Goal: Task Accomplishment & Management: Manage account settings

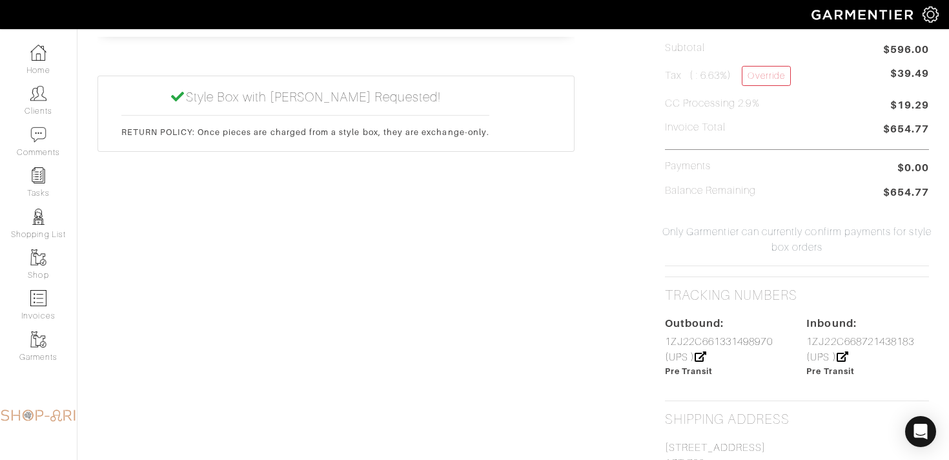
scroll to position [637, 0]
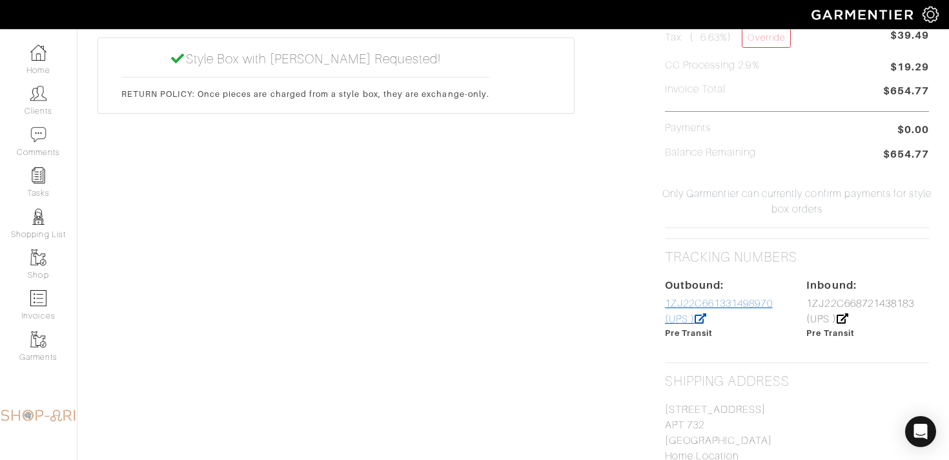
click at [678, 302] on link "1ZJ22C661331498970 (UPS )" at bounding box center [719, 311] width 108 height 27
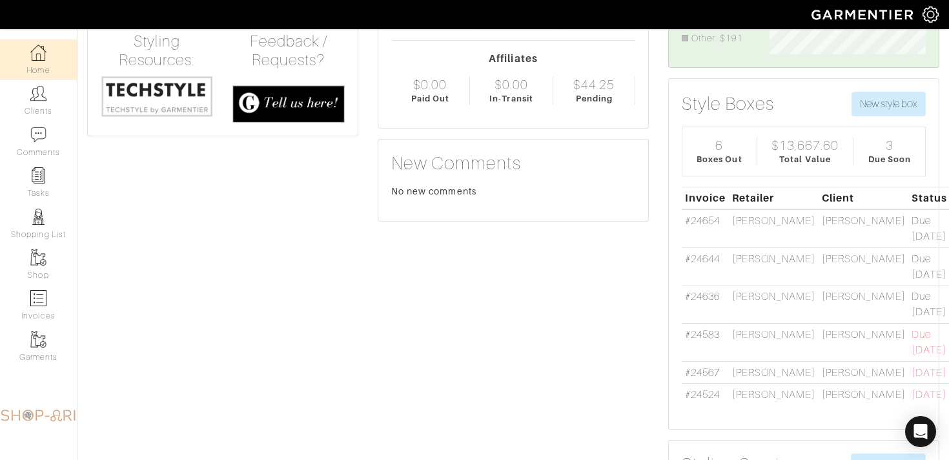
scroll to position [187, 0]
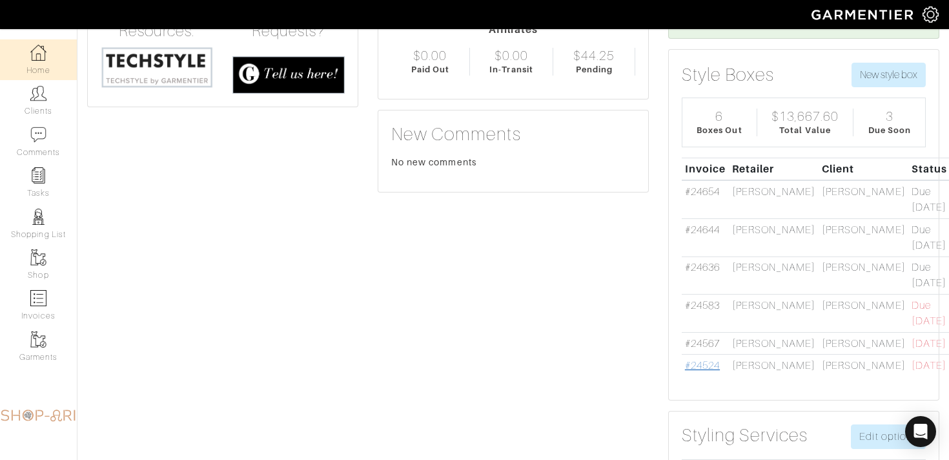
click at [707, 360] on link "#24524" at bounding box center [702, 366] width 35 height 12
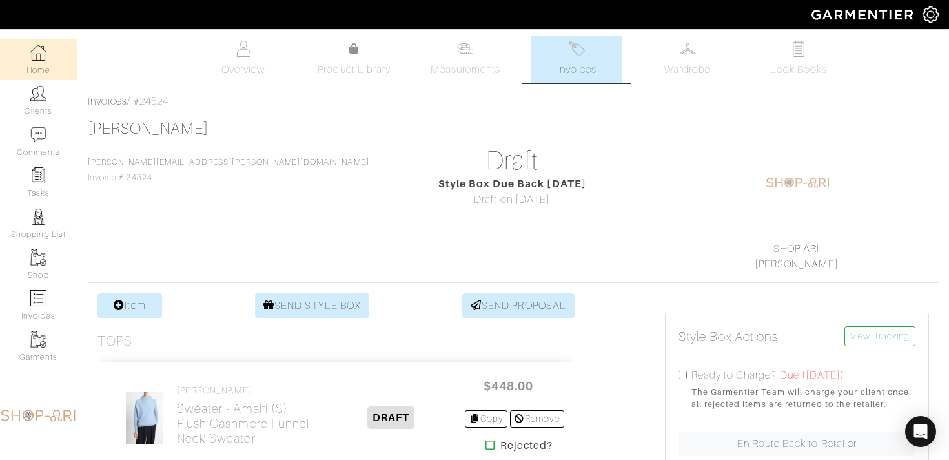
click at [49, 62] on link "Home" at bounding box center [38, 59] width 77 height 41
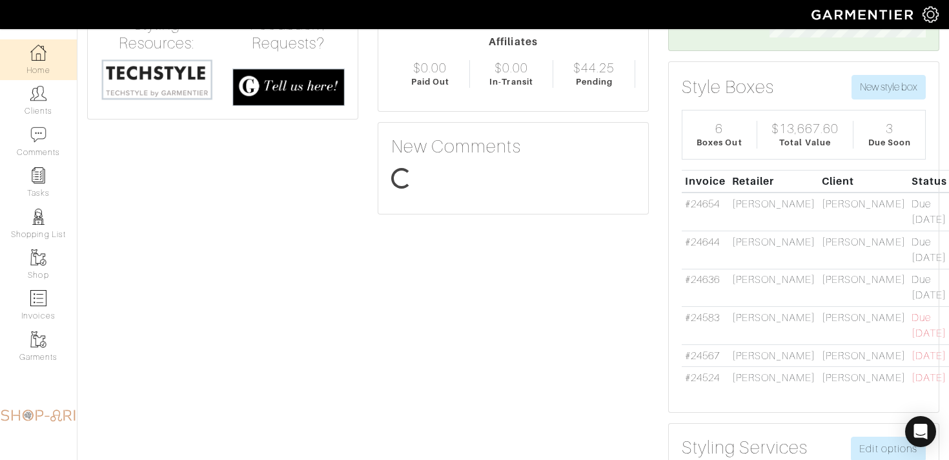
scroll to position [78, 176]
click at [714, 350] on link "#24567" at bounding box center [702, 356] width 35 height 12
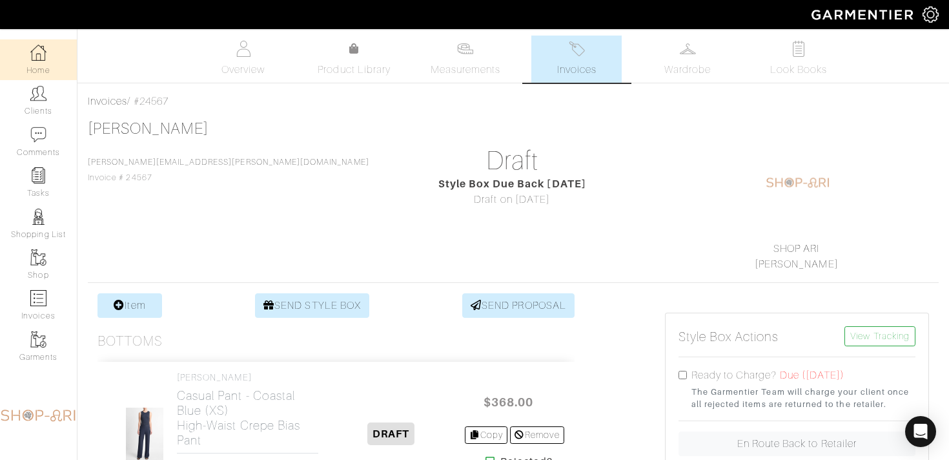
click at [67, 61] on link "Home" at bounding box center [38, 59] width 77 height 41
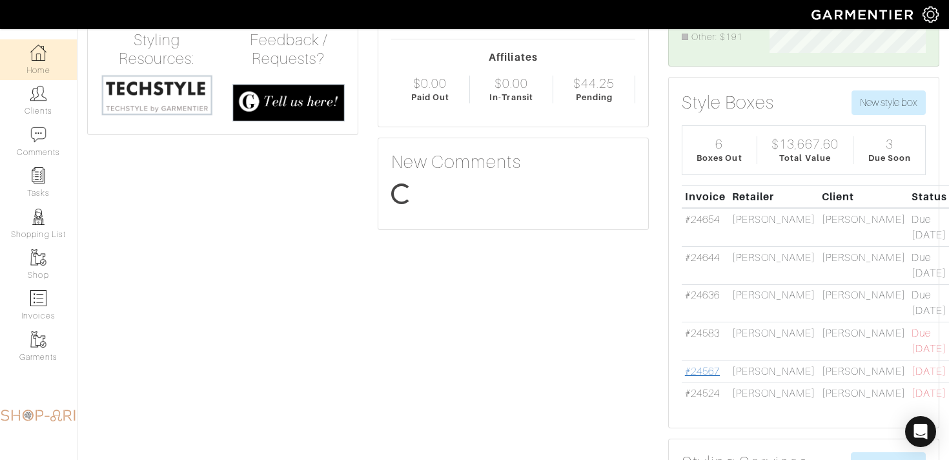
scroll to position [78, 176]
click at [699, 334] on link "#24583" at bounding box center [702, 333] width 35 height 12
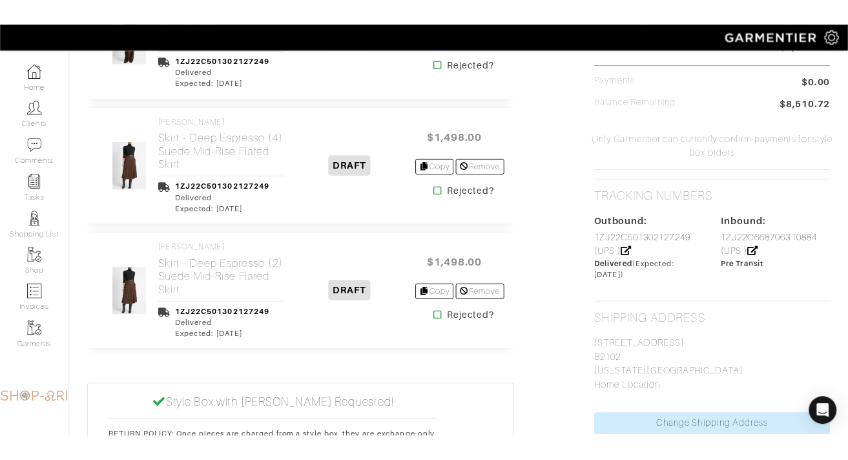
scroll to position [725, 0]
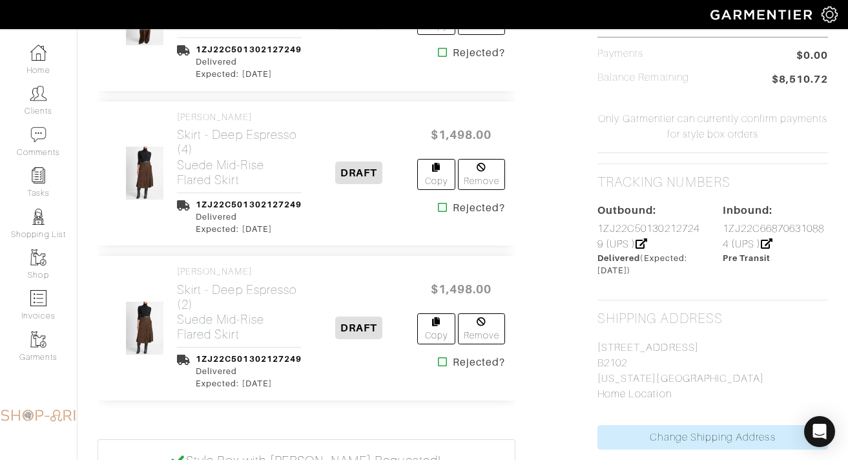
click at [442, 366] on icon at bounding box center [443, 362] width 10 height 10
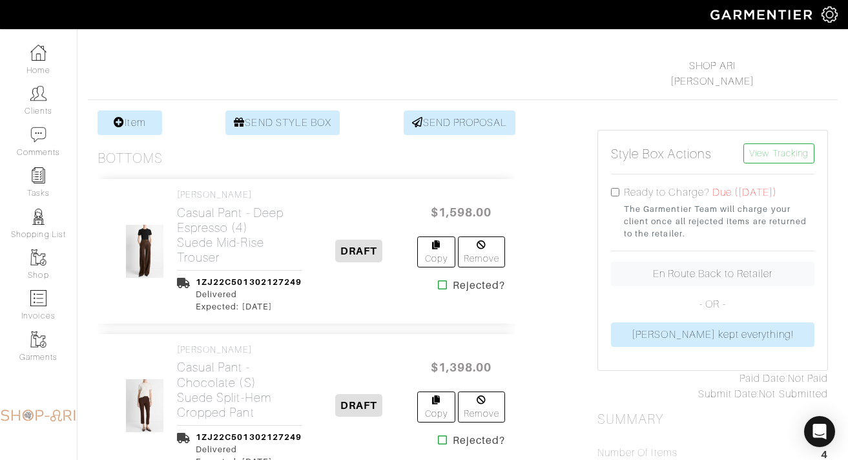
scroll to position [185, 0]
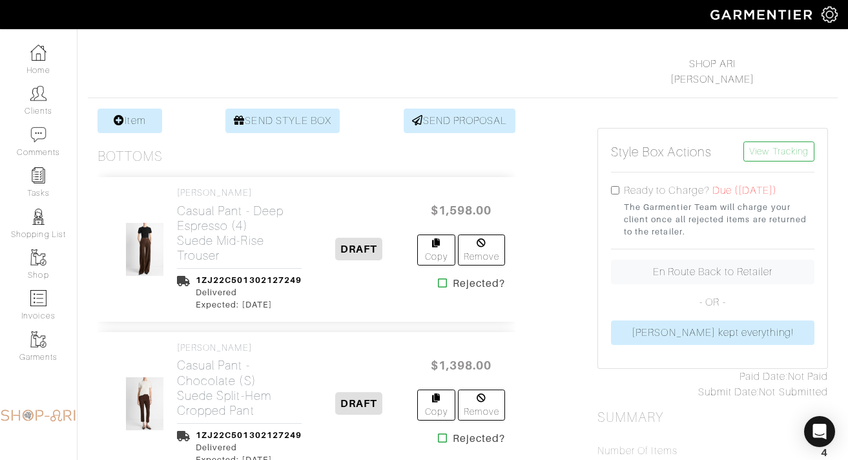
click at [439, 283] on icon at bounding box center [443, 283] width 10 height 10
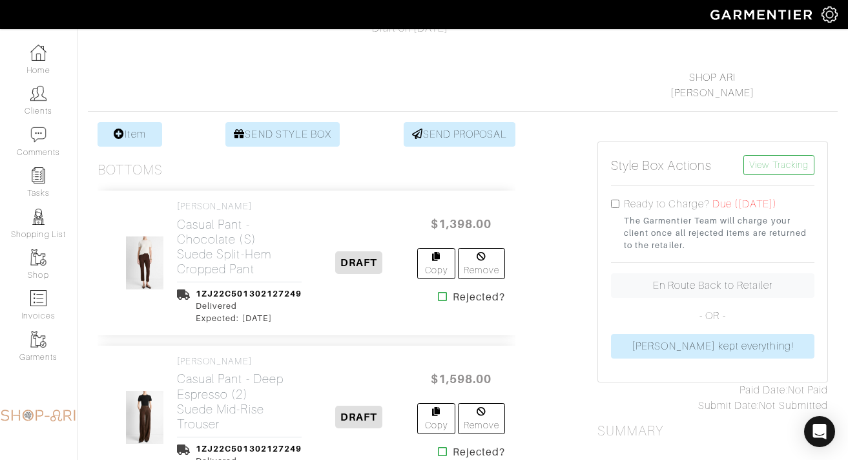
scroll to position [192, 0]
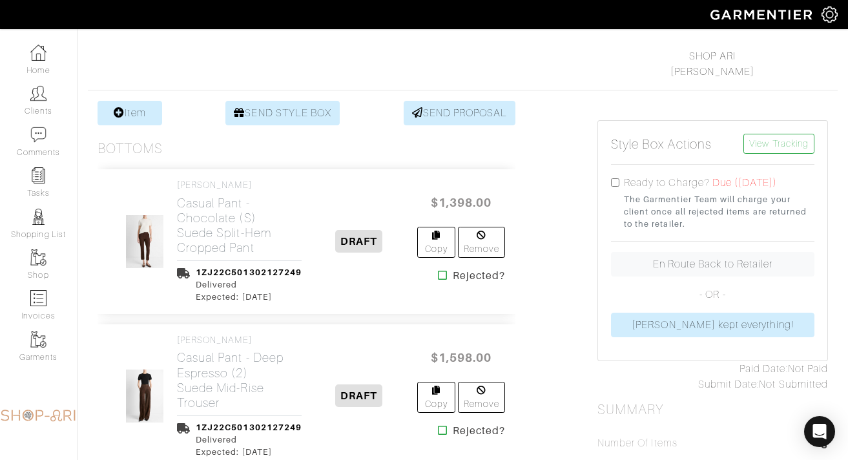
click at [444, 276] on icon at bounding box center [443, 275] width 10 height 10
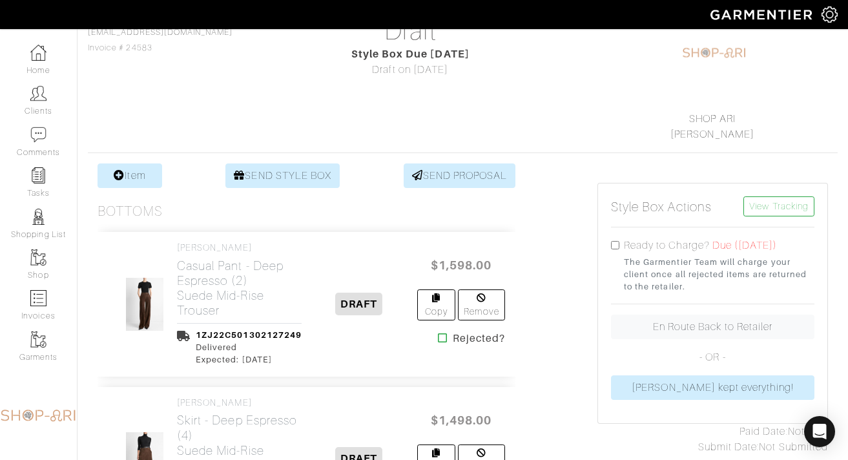
scroll to position [131, 0]
click at [443, 337] on icon at bounding box center [443, 336] width 10 height 10
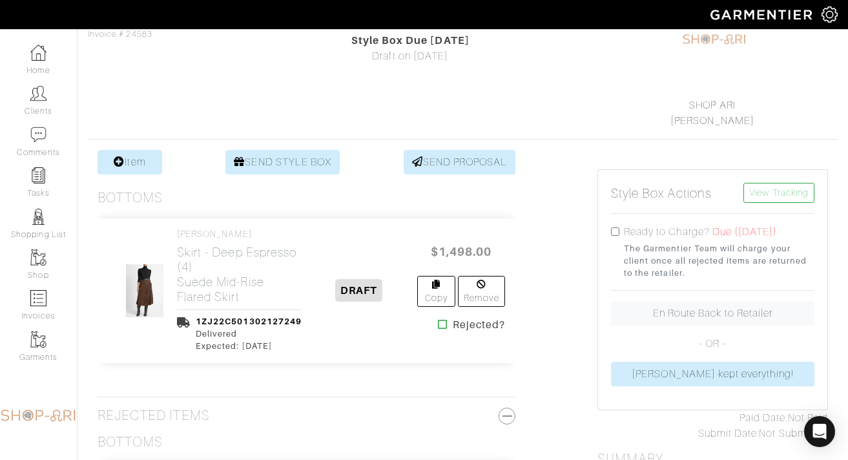
scroll to position [146, 0]
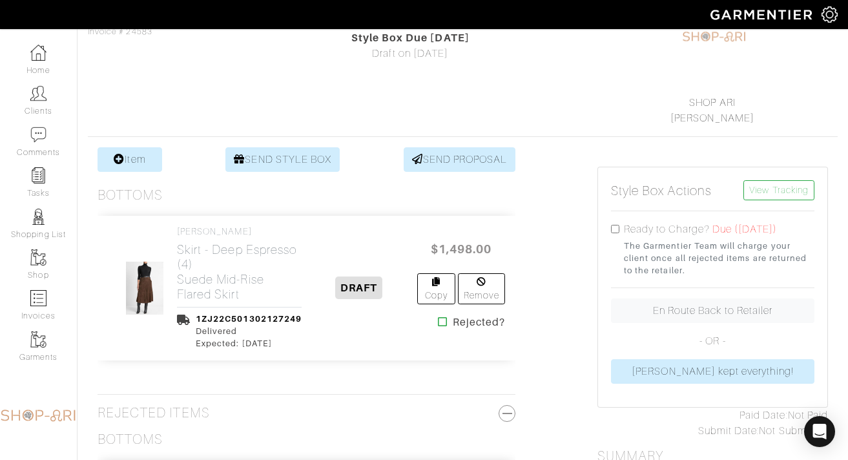
click at [442, 326] on icon at bounding box center [443, 321] width 10 height 10
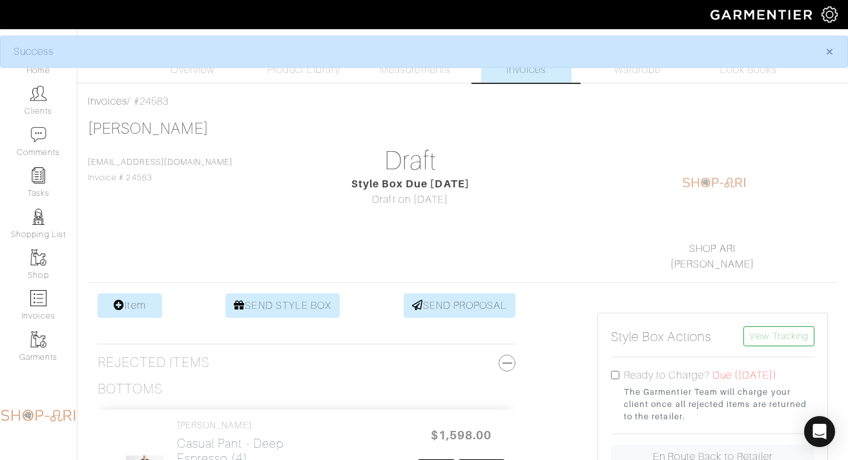
click at [613, 373] on input "checkbox" at bounding box center [615, 375] width 8 height 8
checkbox input "true"
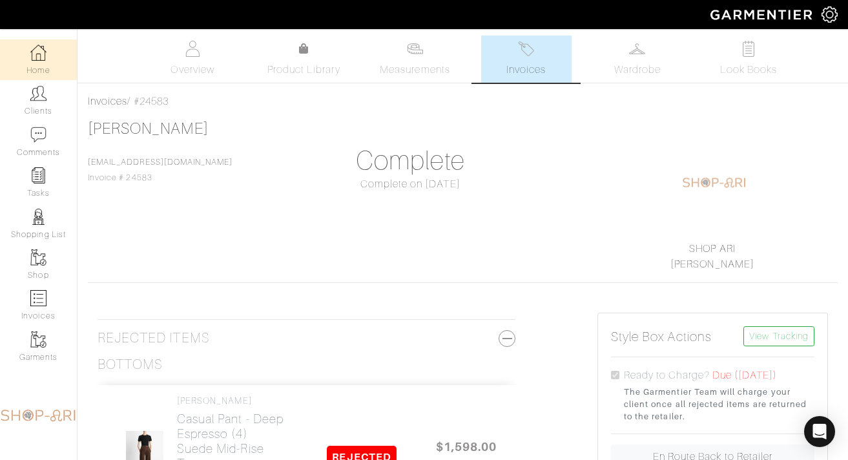
click at [39, 68] on link "Home" at bounding box center [38, 59] width 77 height 41
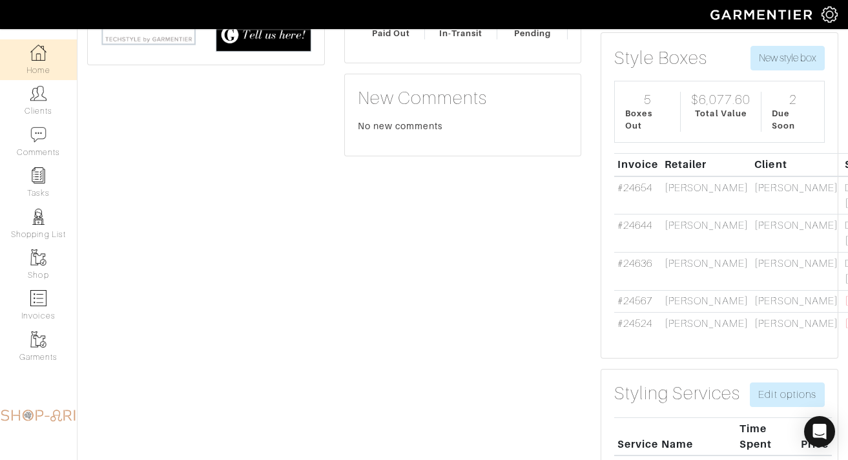
scroll to position [227, 0]
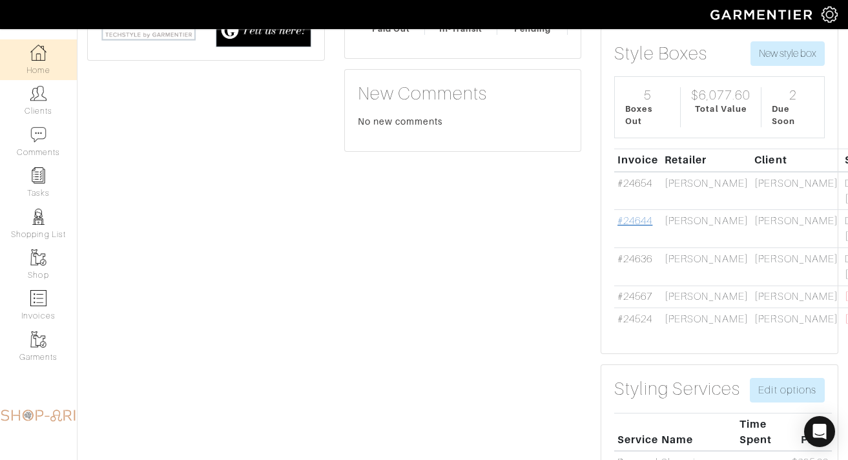
click at [630, 222] on link "#24644" at bounding box center [634, 221] width 35 height 12
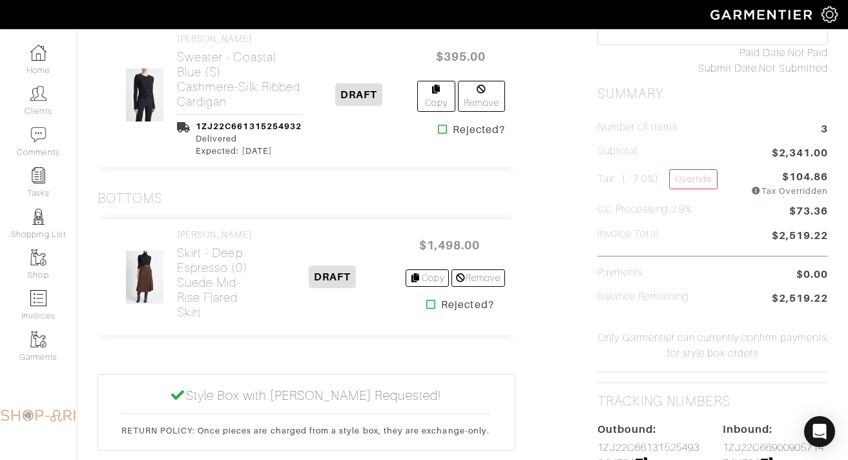
scroll to position [514, 0]
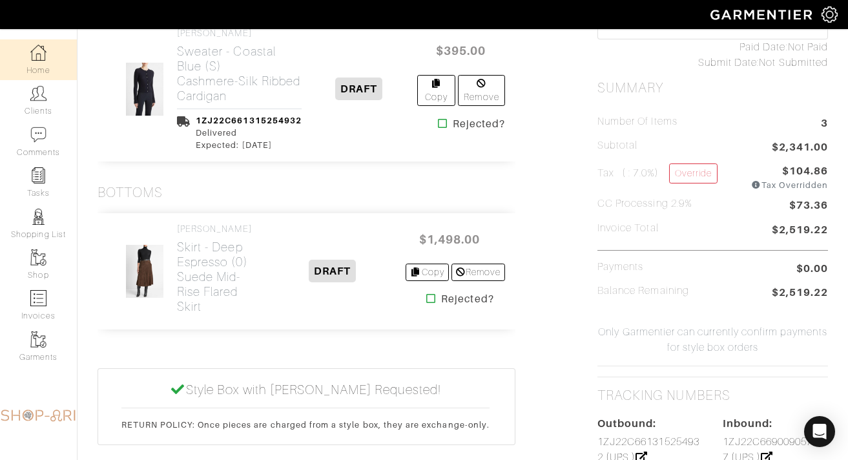
click at [46, 60] on img at bounding box center [38, 53] width 16 height 16
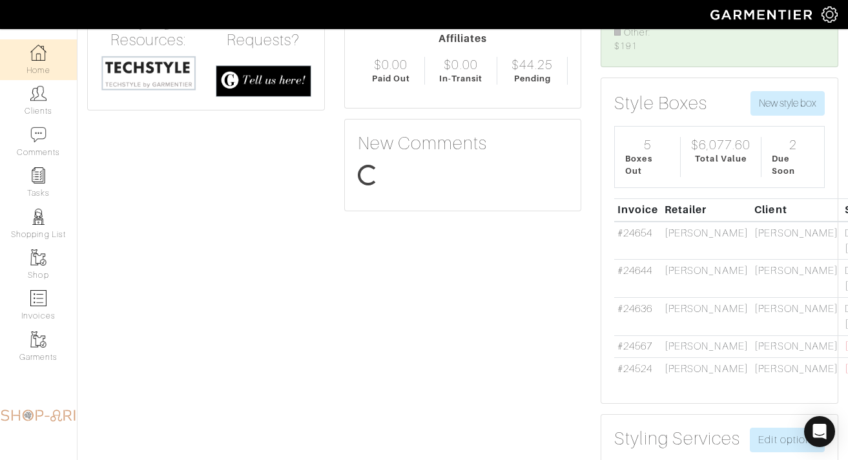
scroll to position [98, 153]
click at [636, 271] on link "#24644" at bounding box center [634, 271] width 35 height 12
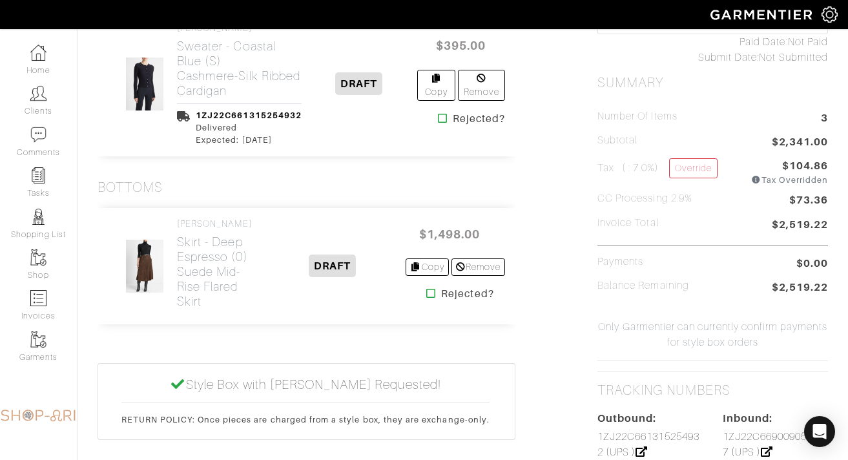
scroll to position [559, 0]
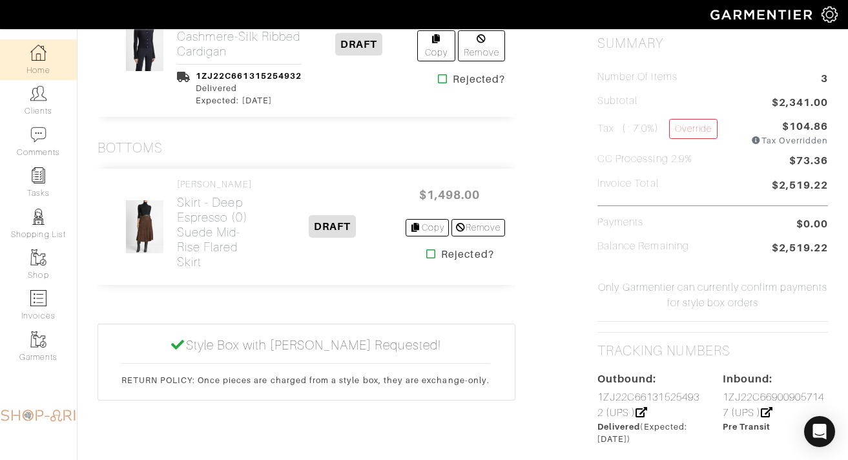
click at [50, 49] on link "Home" at bounding box center [38, 59] width 77 height 41
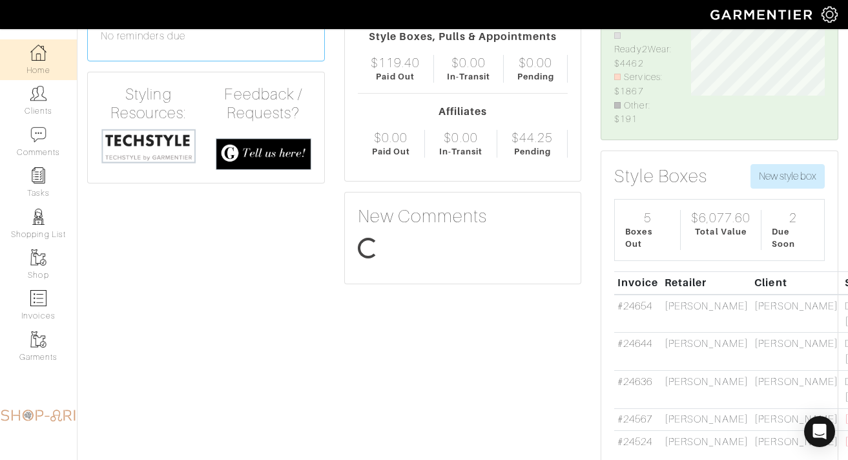
scroll to position [98, 153]
click at [649, 303] on link "#24654" at bounding box center [634, 306] width 35 height 12
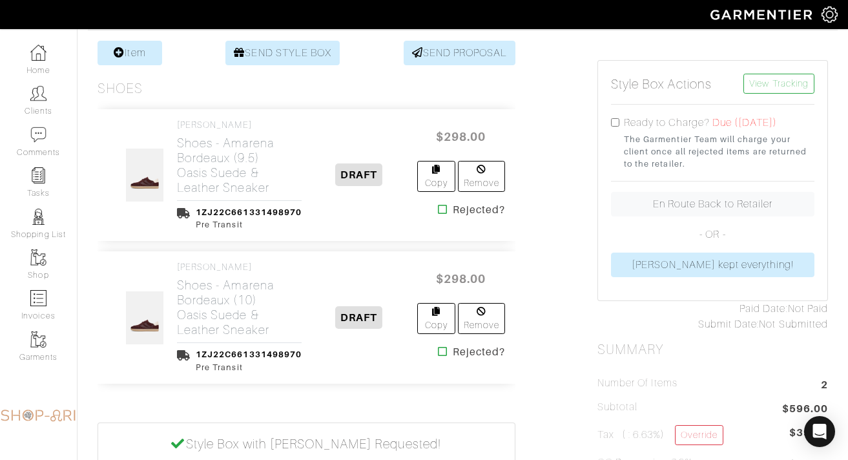
scroll to position [254, 0]
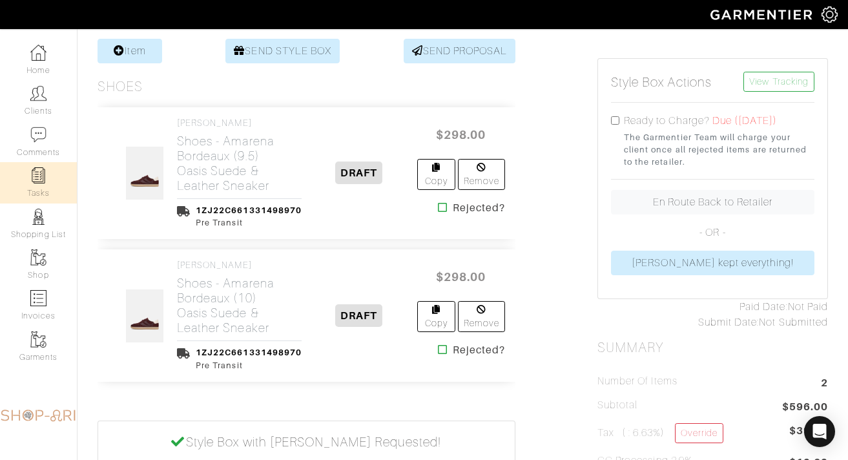
click at [33, 178] on img at bounding box center [38, 175] width 16 height 16
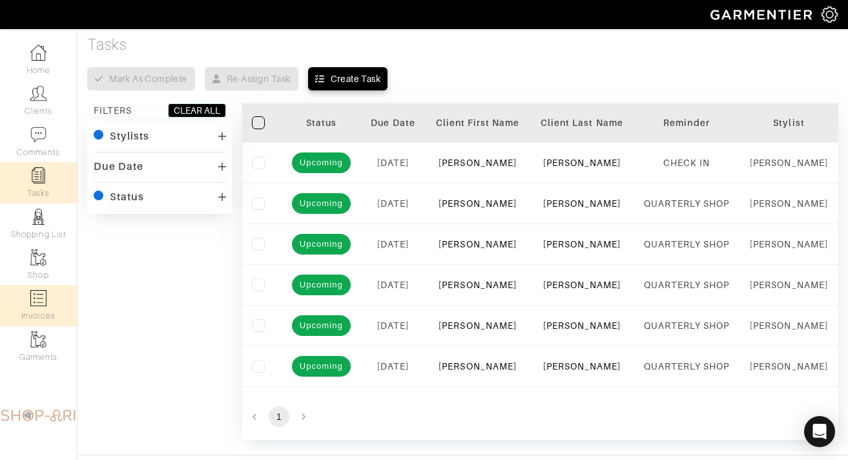
click at [53, 298] on link "Invoices" at bounding box center [38, 305] width 77 height 41
select select
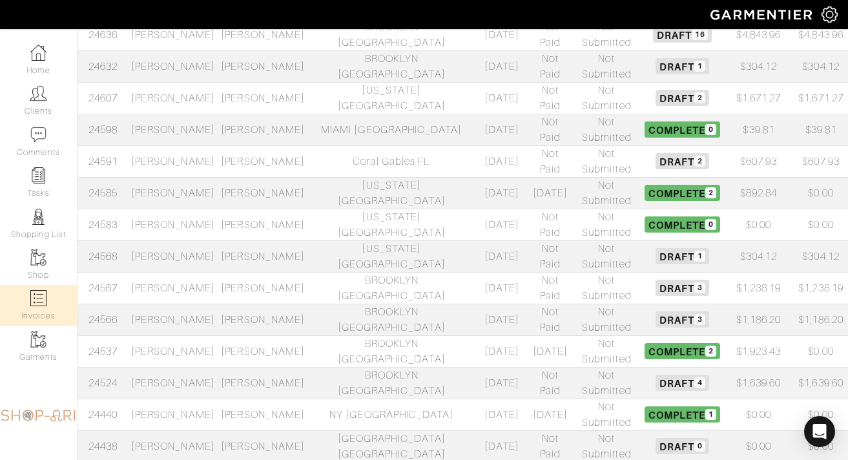
scroll to position [357, 0]
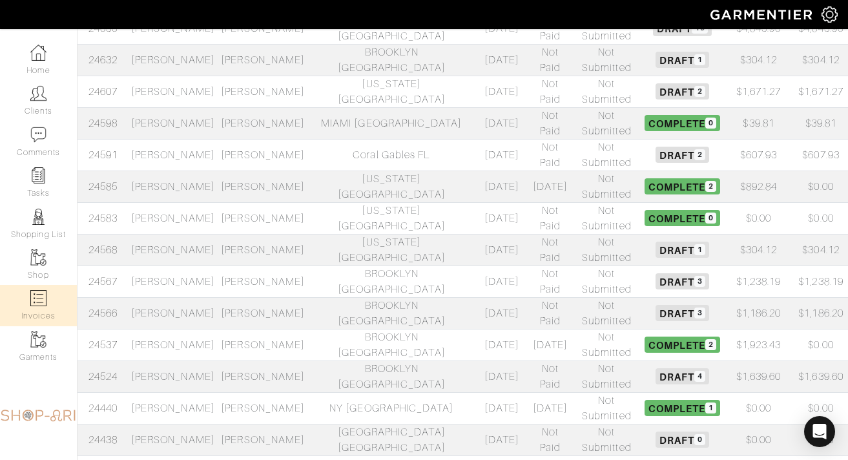
click at [273, 76] on td "[PERSON_NAME]" at bounding box center [263, 92] width 90 height 32
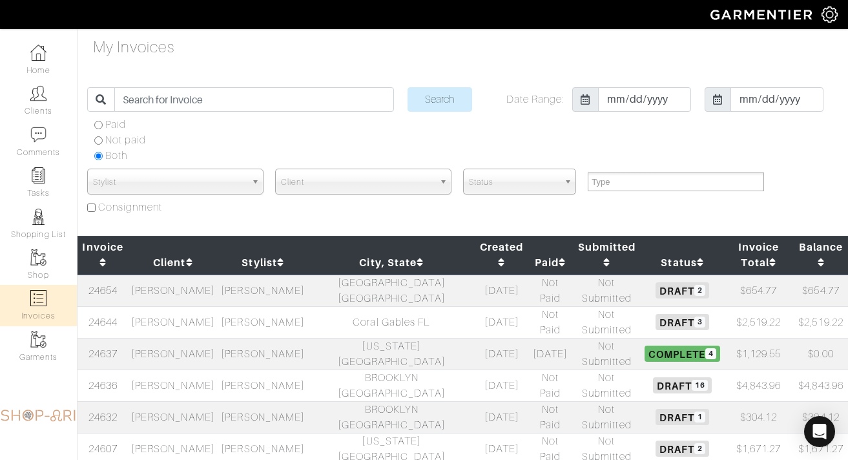
select select
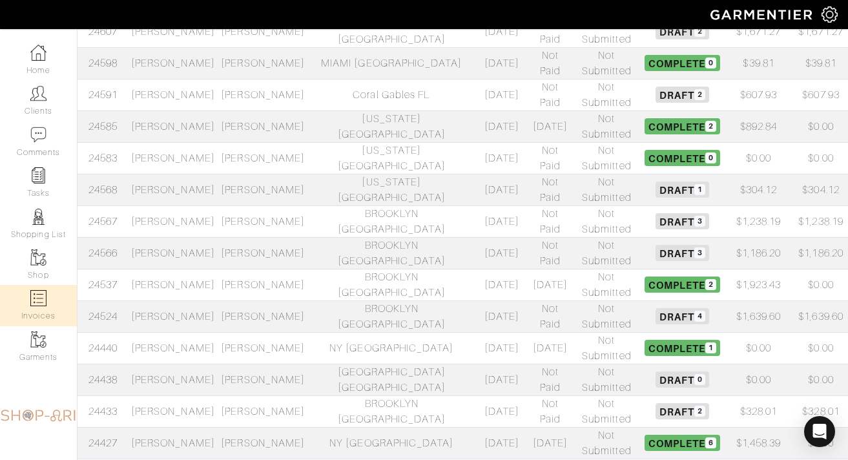
scroll to position [422, 0]
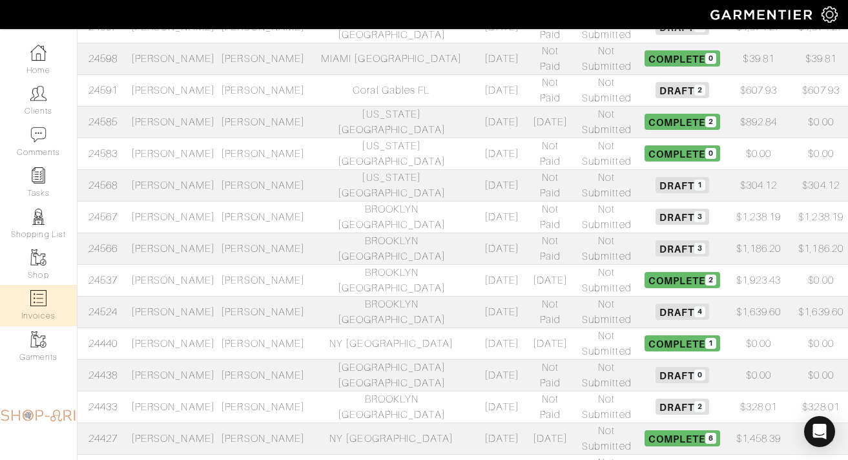
click at [335, 74] on td "Coral Gables FL" at bounding box center [391, 90] width 167 height 32
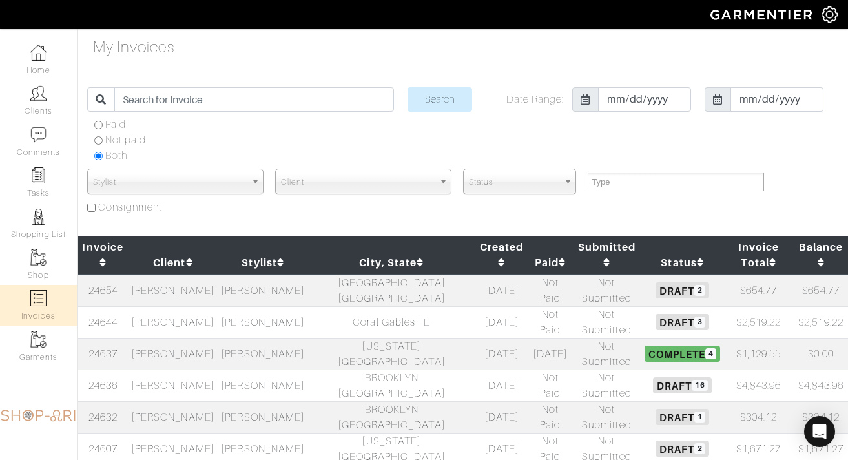
select select
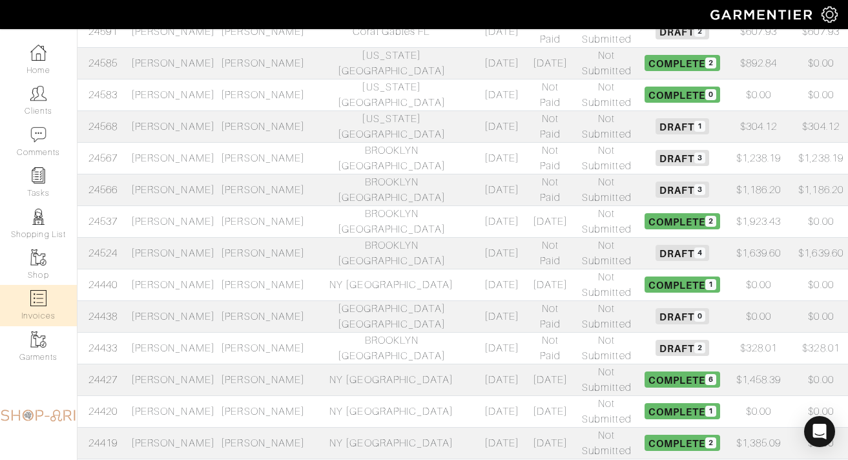
scroll to position [477, 0]
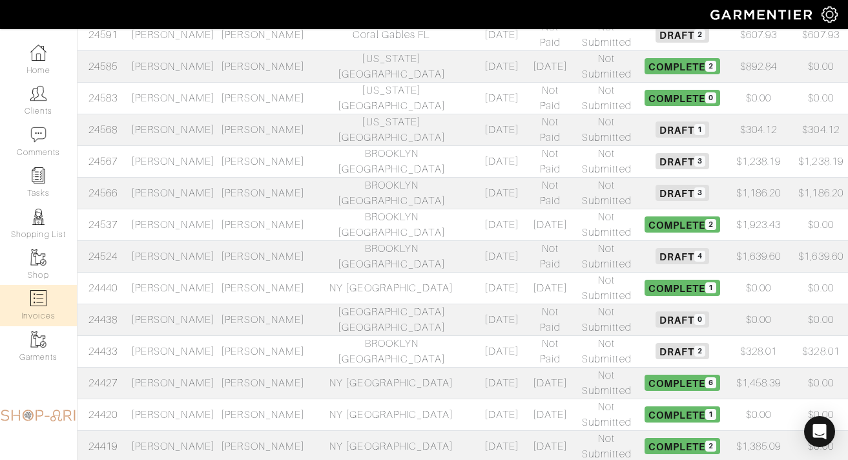
click at [475, 145] on td "[DATE]" at bounding box center [501, 161] width 53 height 32
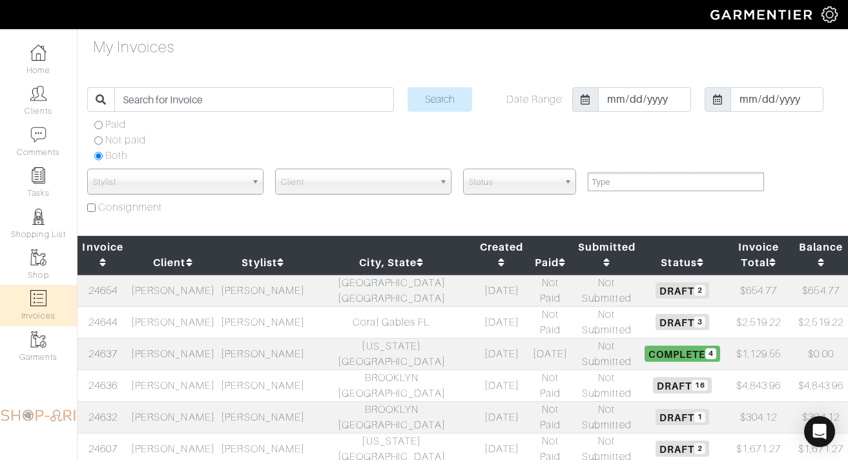
select select
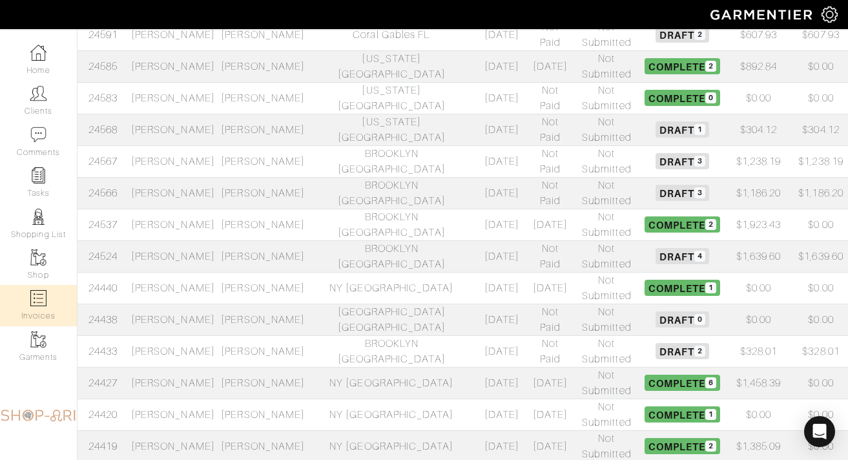
click at [251, 177] on td "[PERSON_NAME]" at bounding box center [263, 193] width 90 height 32
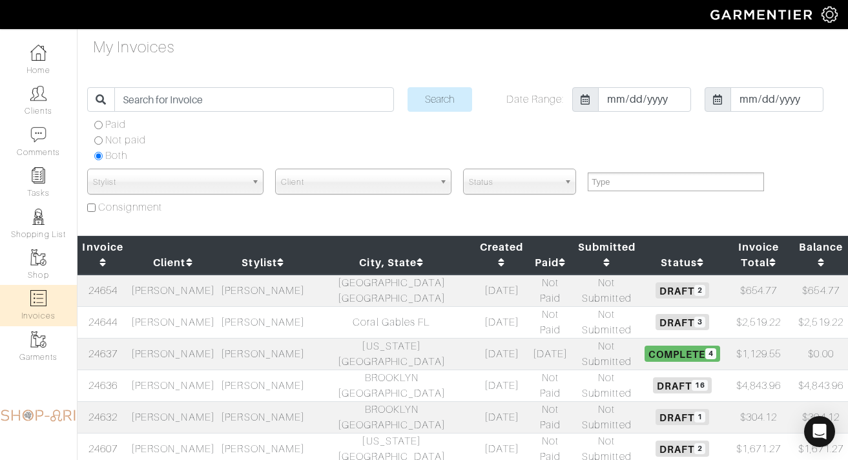
select select
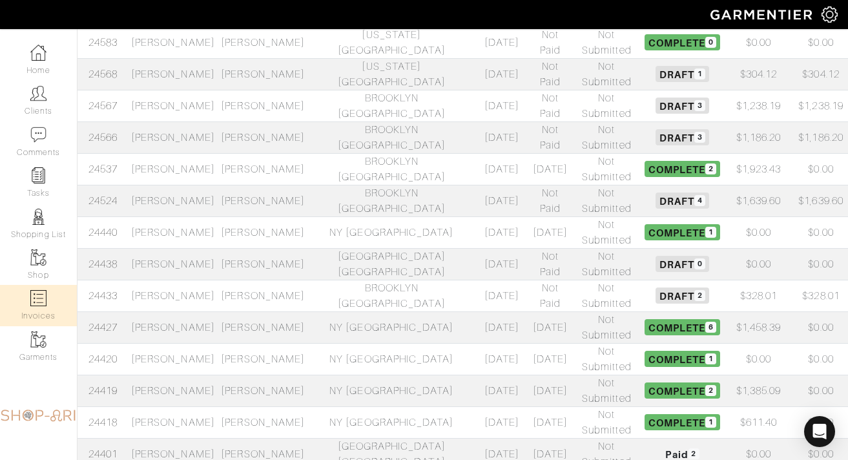
scroll to position [534, 0]
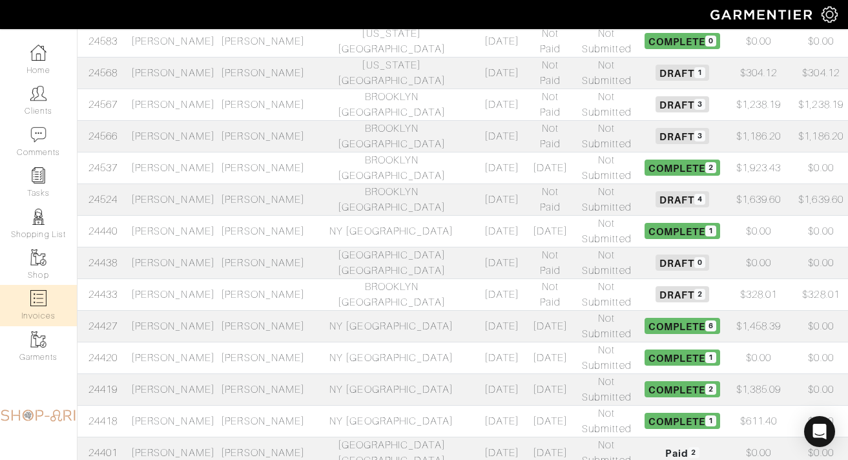
click at [475, 183] on td "[DATE]" at bounding box center [501, 199] width 53 height 32
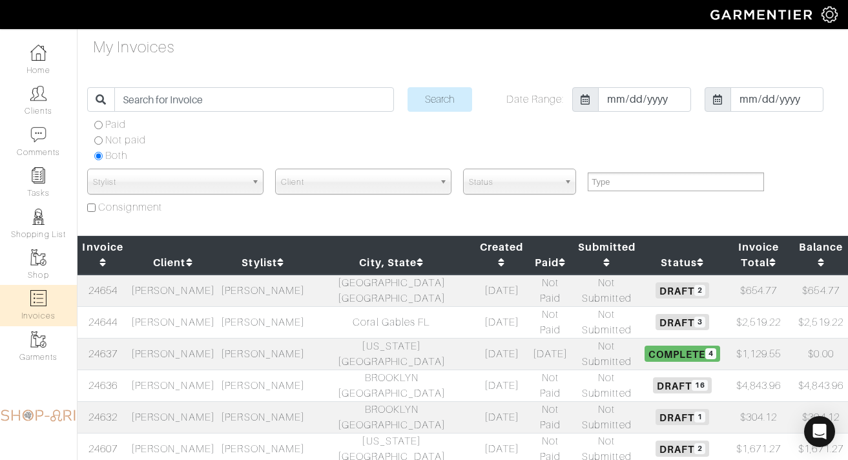
select select
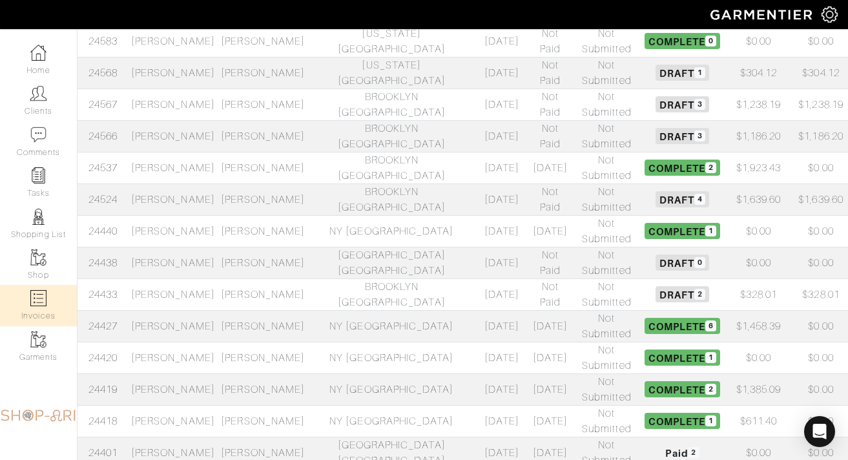
scroll to position [564, 0]
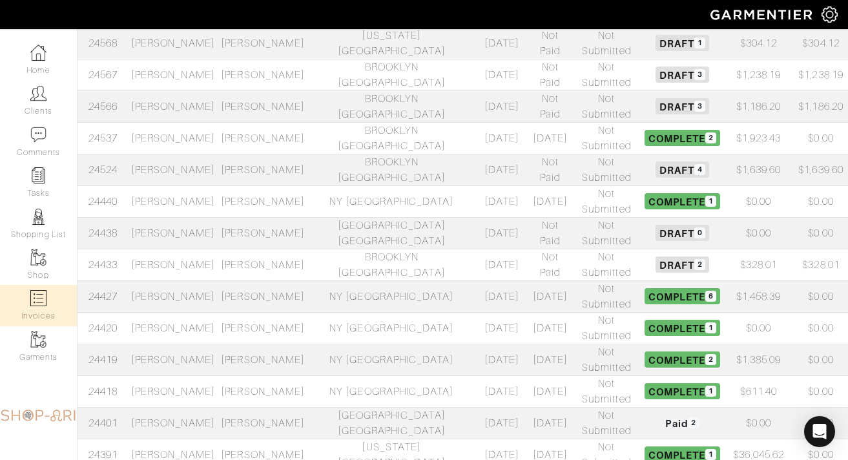
click at [363, 249] on td "BROOKLYN [GEOGRAPHIC_DATA]" at bounding box center [391, 265] width 167 height 32
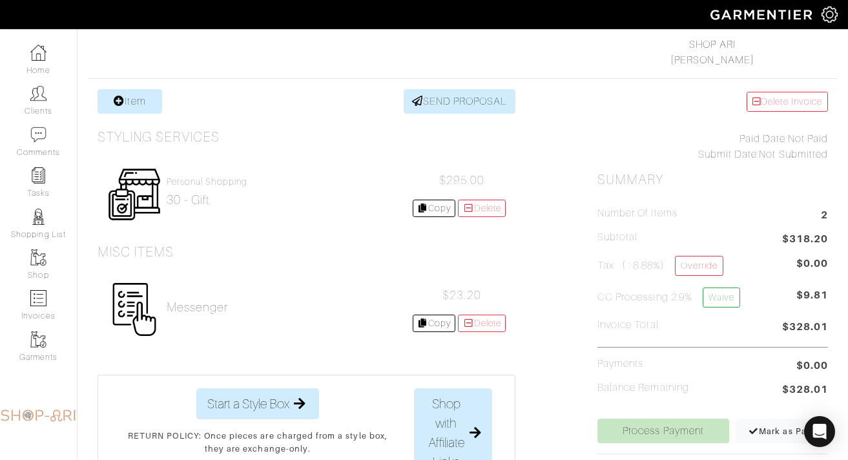
scroll to position [210, 0]
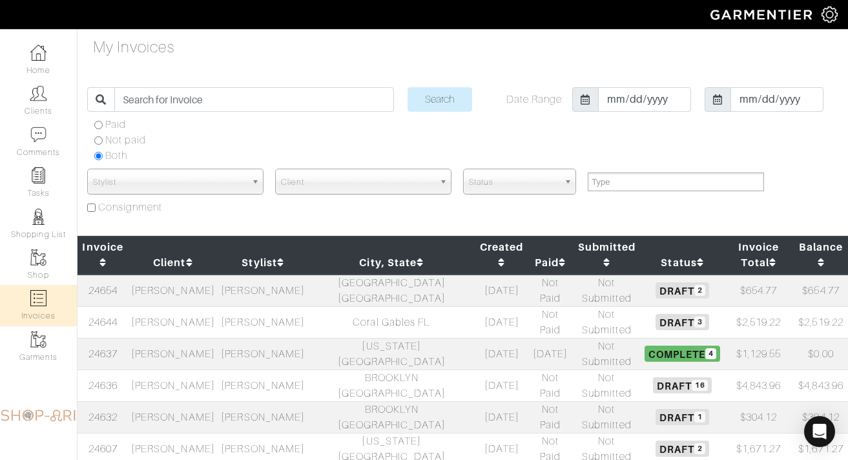
select select
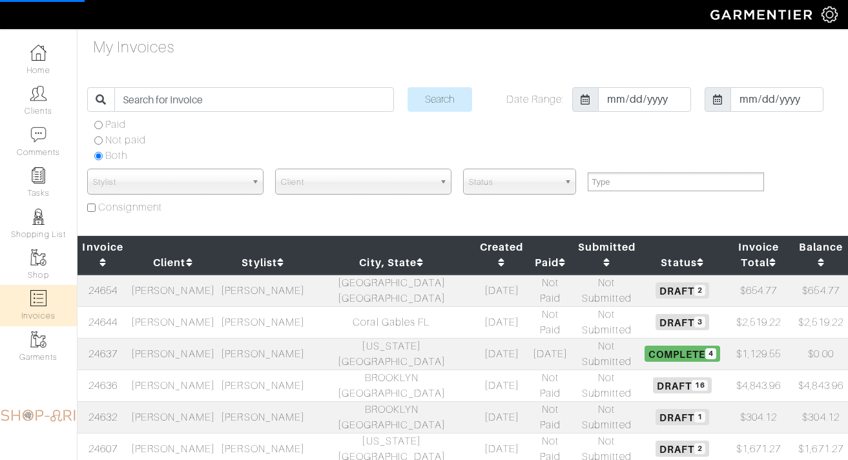
select select
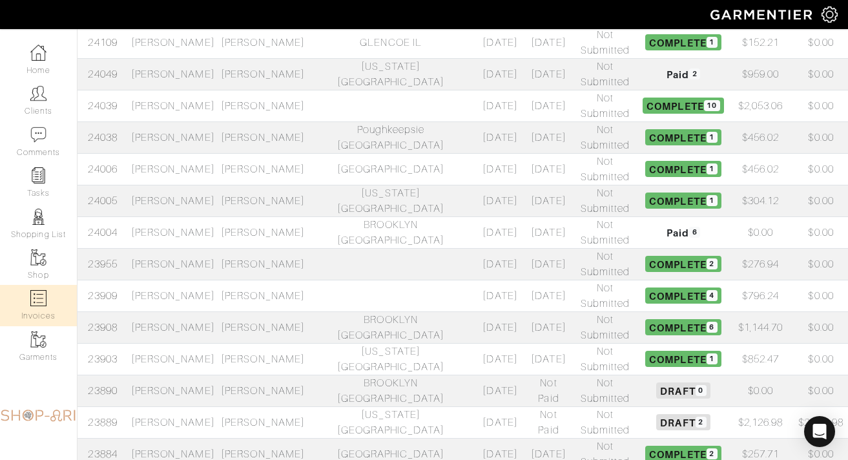
scroll to position [542, 0]
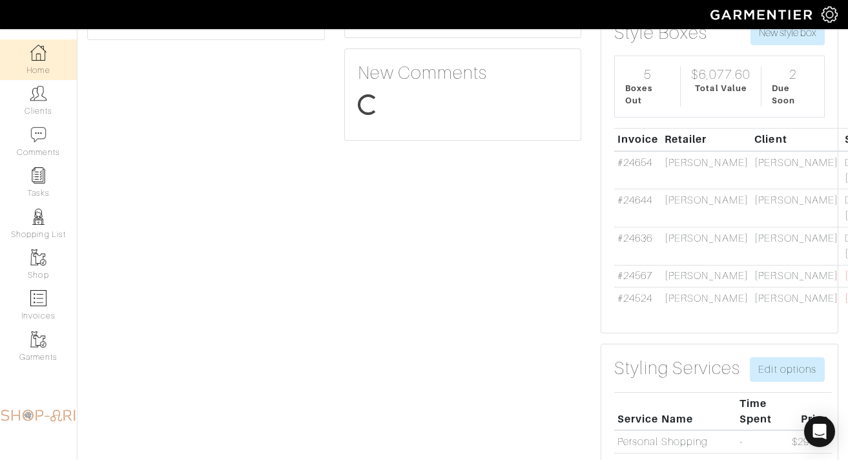
scroll to position [98, 153]
click at [636, 198] on link "#24644" at bounding box center [634, 200] width 35 height 12
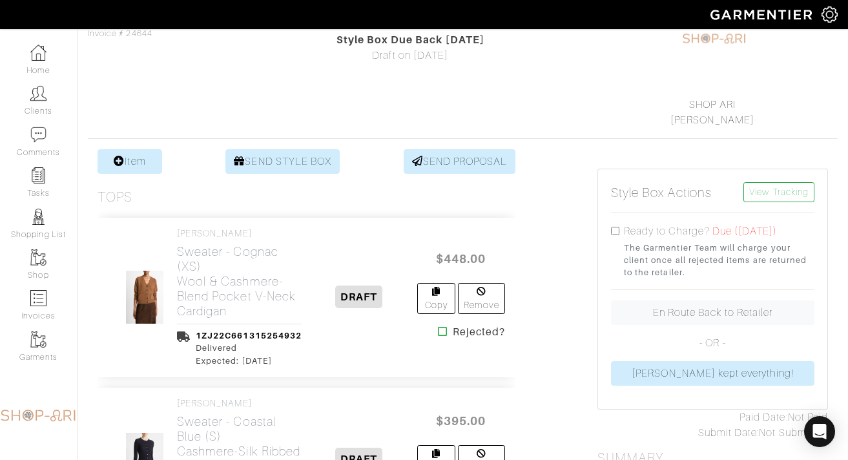
scroll to position [240, 0]
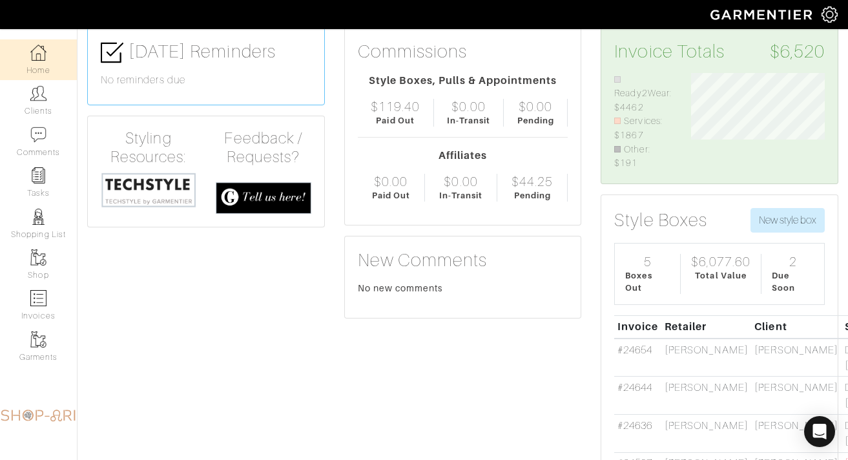
scroll to position [72, 0]
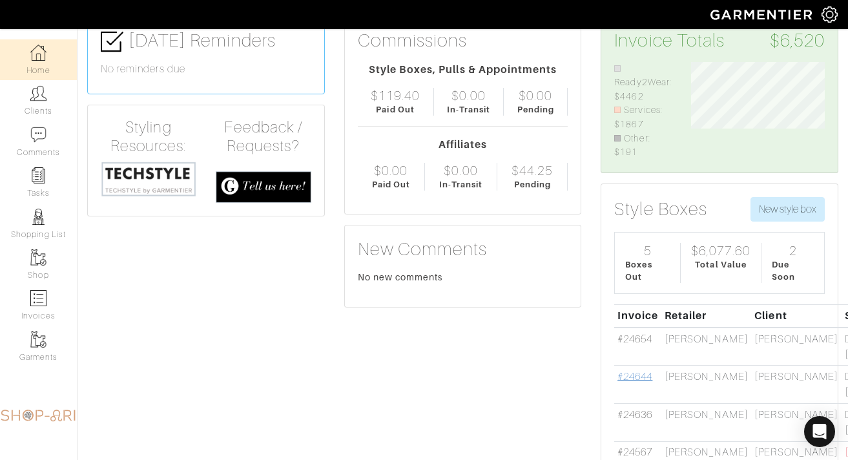
click at [644, 375] on link "#24644" at bounding box center [634, 377] width 35 height 12
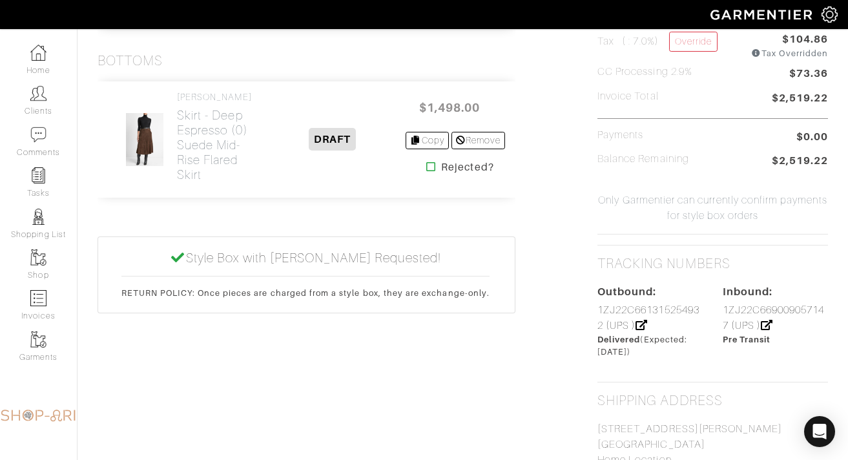
scroll to position [631, 0]
